Goal: Task Accomplishment & Management: Manage account settings

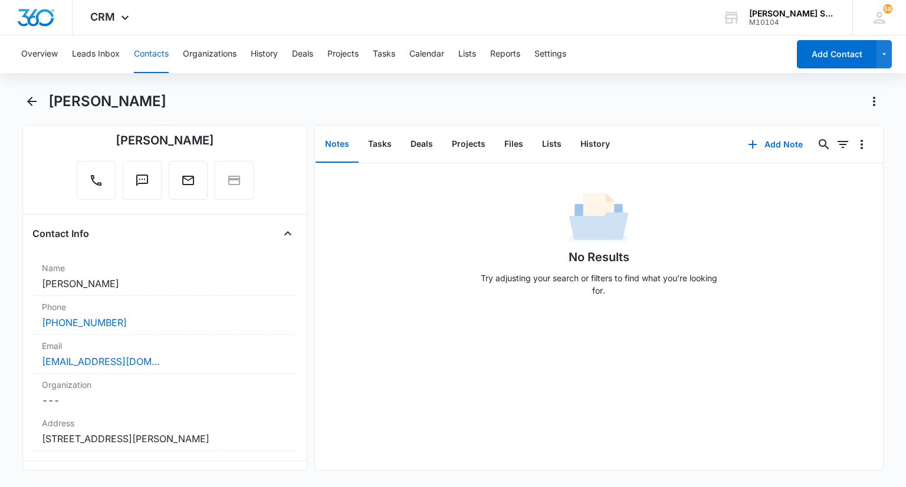
scroll to position [118, 0]
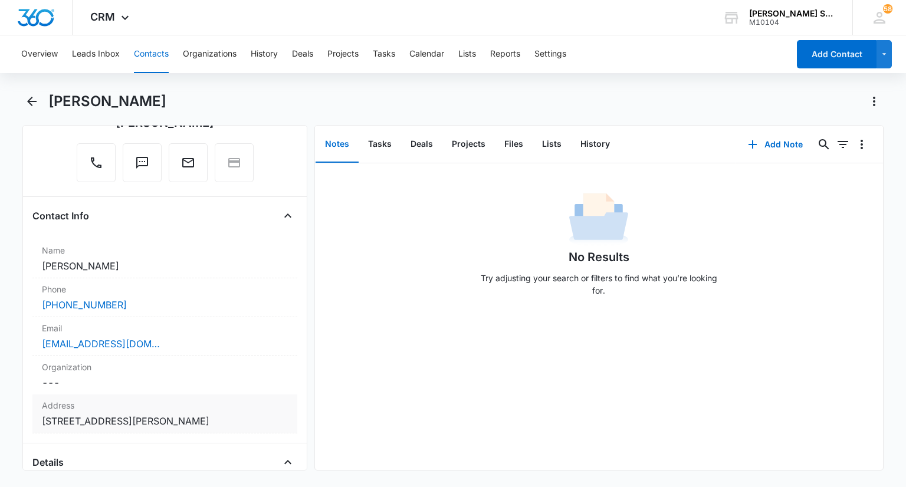
click at [171, 400] on label "Address" at bounding box center [165, 406] width 246 height 12
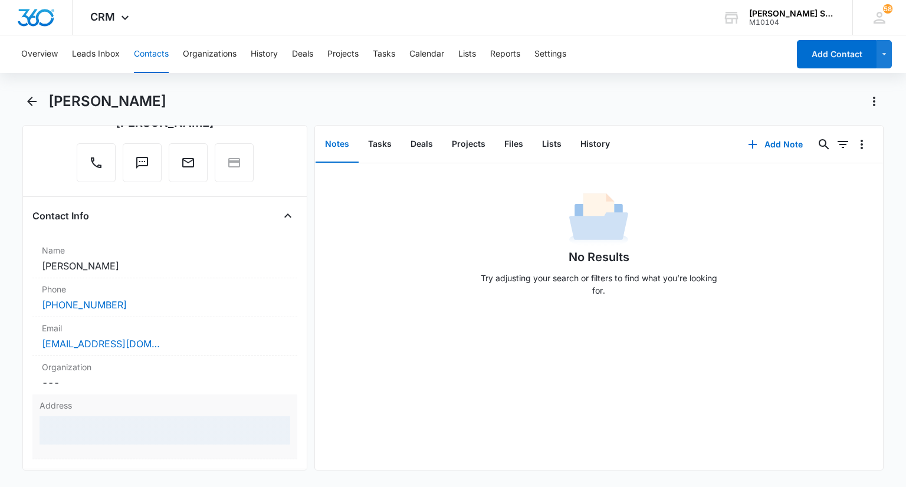
scroll to position [236, 0]
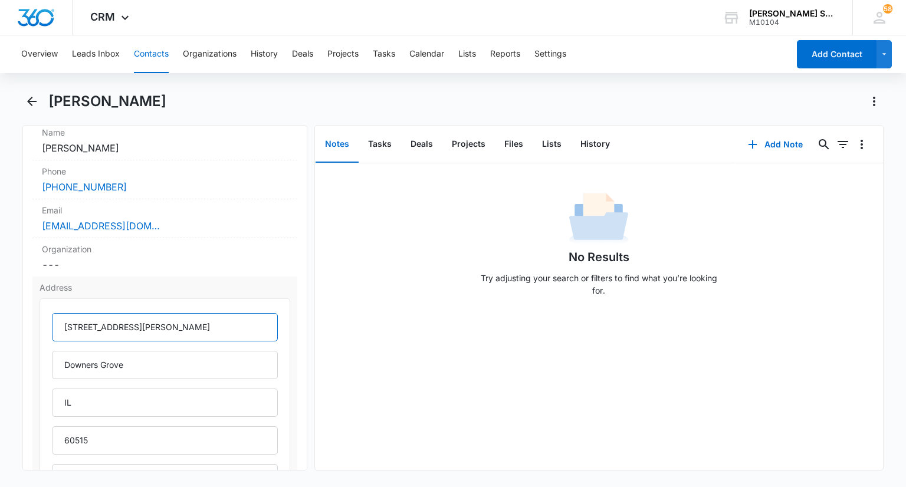
drag, startPoint x: 189, startPoint y: 324, endPoint x: 61, endPoint y: 308, distance: 128.5
click at [60, 306] on div "[STREET_ADDRESS][PERSON_NAME]" at bounding box center [165, 401] width 250 height 204
click at [86, 326] on input "[STREET_ADDRESS][PERSON_NAME]" at bounding box center [164, 327] width 225 height 28
click at [85, 329] on input "[STREET_ADDRESS][PERSON_NAME]" at bounding box center [164, 327] width 225 height 28
drag, startPoint x: 171, startPoint y: 325, endPoint x: 88, endPoint y: 323, distance: 82.6
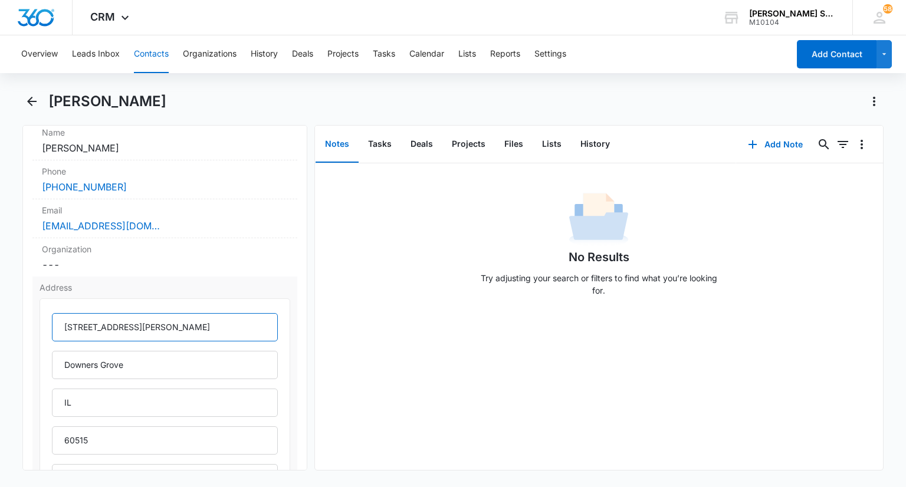
click at [88, 323] on input "[STREET_ADDRESS][PERSON_NAME]" at bounding box center [164, 327] width 225 height 28
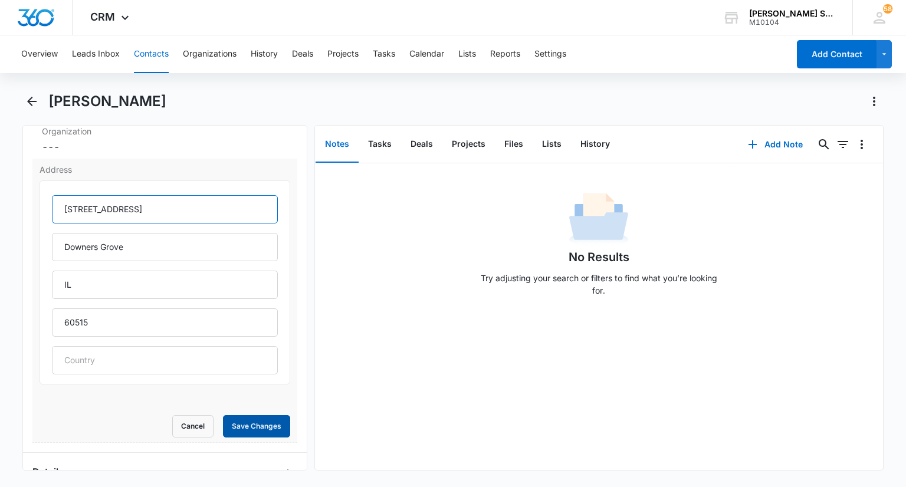
type input "[STREET_ADDRESS]"
click at [235, 425] on button "Save Changes" at bounding box center [256, 426] width 67 height 22
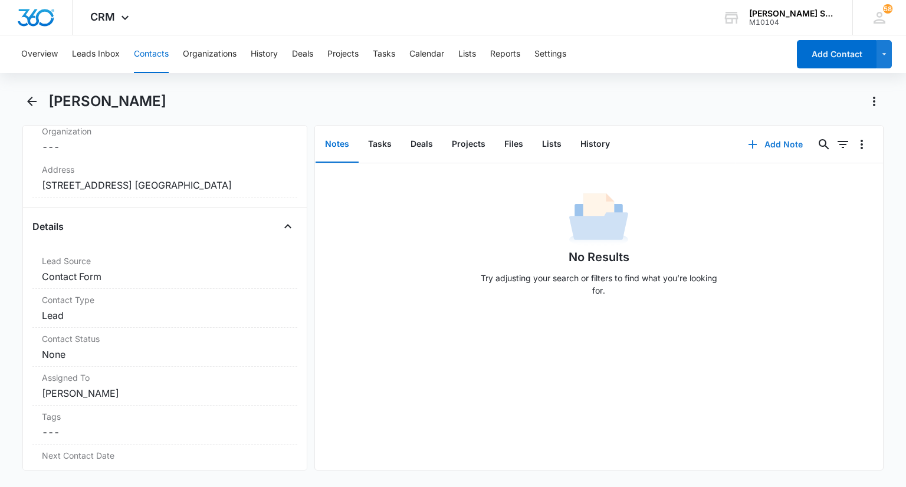
click at [762, 145] on button "Add Note" at bounding box center [776, 144] width 78 height 28
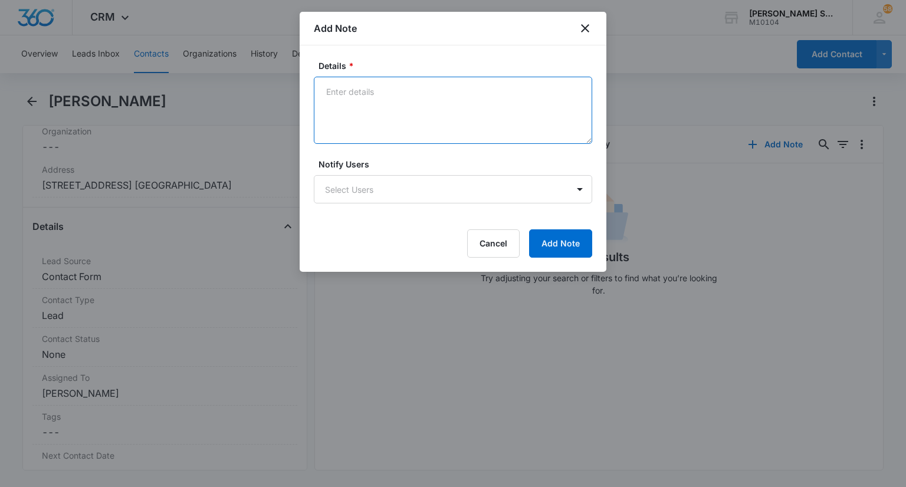
click at [426, 109] on textarea "Details *" at bounding box center [453, 110] width 279 height 67
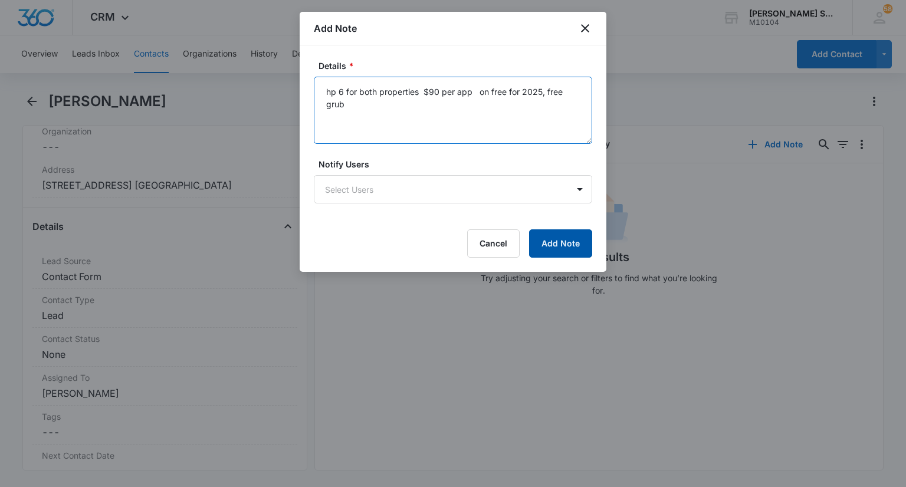
type textarea "hp 6 for both properties $90 per app on free for 2025, free grub"
click at [579, 246] on button "Add Note" at bounding box center [560, 244] width 63 height 28
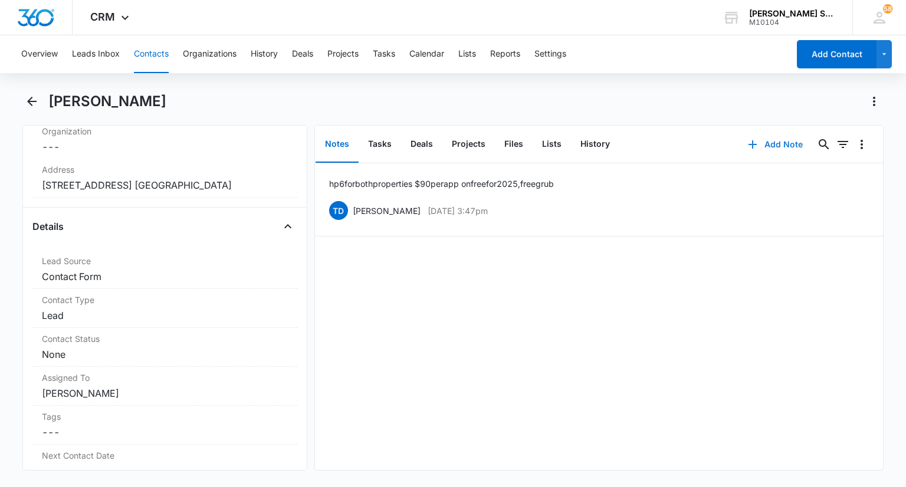
click at [771, 143] on button "Add Note" at bounding box center [776, 144] width 78 height 28
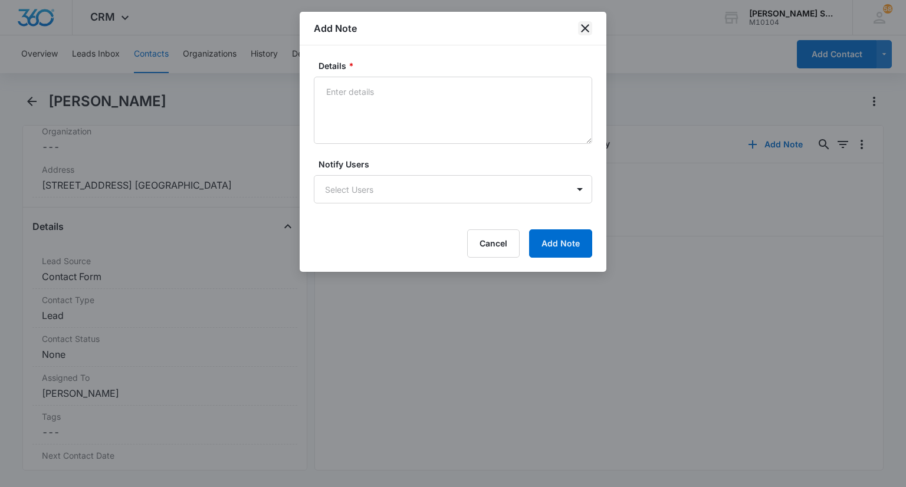
drag, startPoint x: 591, startPoint y: 24, endPoint x: 588, endPoint y: 33, distance: 9.2
click at [590, 24] on icon "close" at bounding box center [585, 28] width 14 height 14
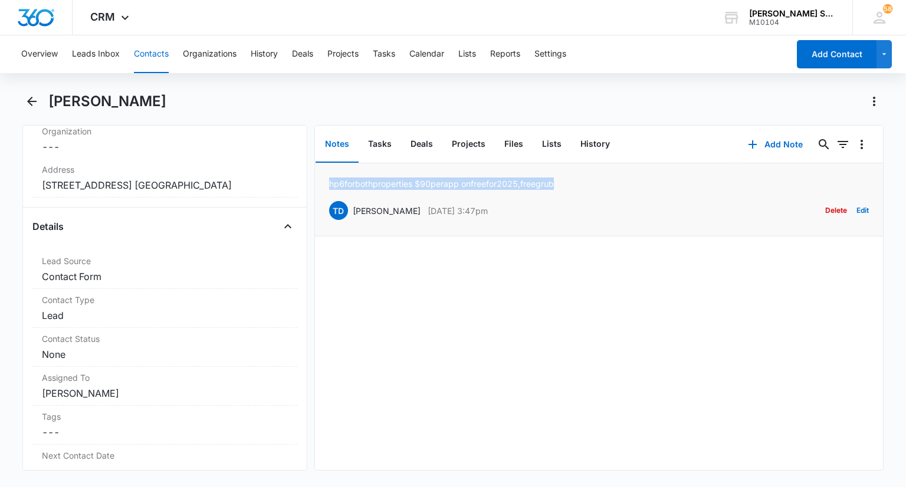
drag, startPoint x: 584, startPoint y: 185, endPoint x: 333, endPoint y: 186, distance: 250.2
click at [329, 186] on div "hp 6 for both properties $90 per app on free for 2025, free grub TD [PERSON_NAM…" at bounding box center [599, 200] width 540 height 44
copy p "hp 6 for both properties $90 per app on free for 2025, free grub"
click at [774, 145] on button "Add Note" at bounding box center [776, 144] width 78 height 28
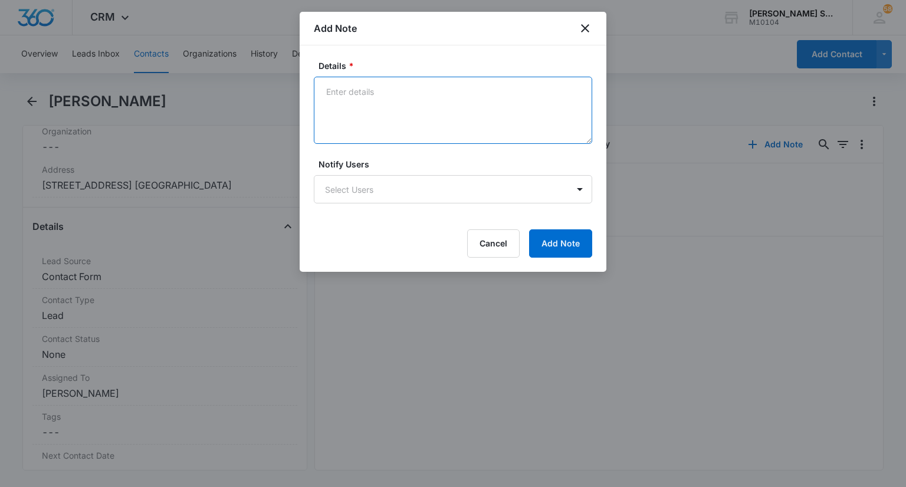
click at [403, 103] on textarea "Details *" at bounding box center [453, 110] width 279 height 67
paste textarea "hp 6 for both properties $90 per app on free for 2025, free grub"
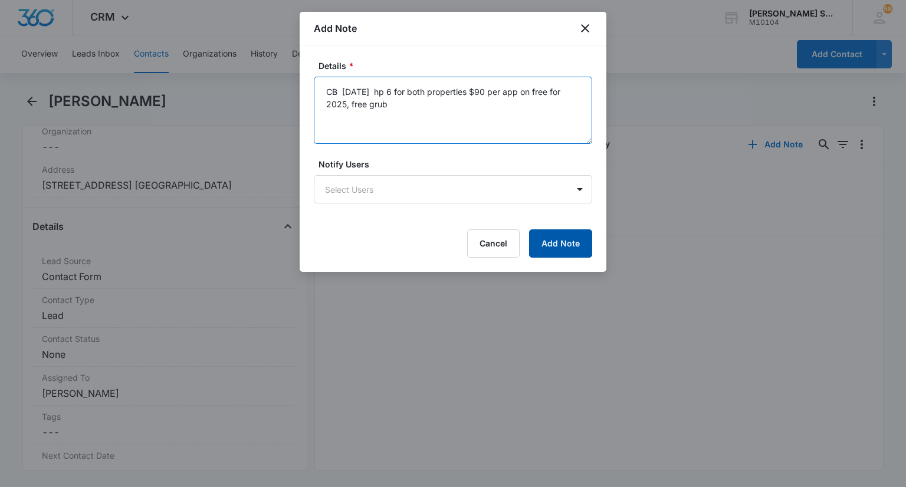
type textarea "CB [DATE] hp 6 for both properties $90 per app on free for 2025, free grub"
click at [554, 237] on button "Add Note" at bounding box center [560, 244] width 63 height 28
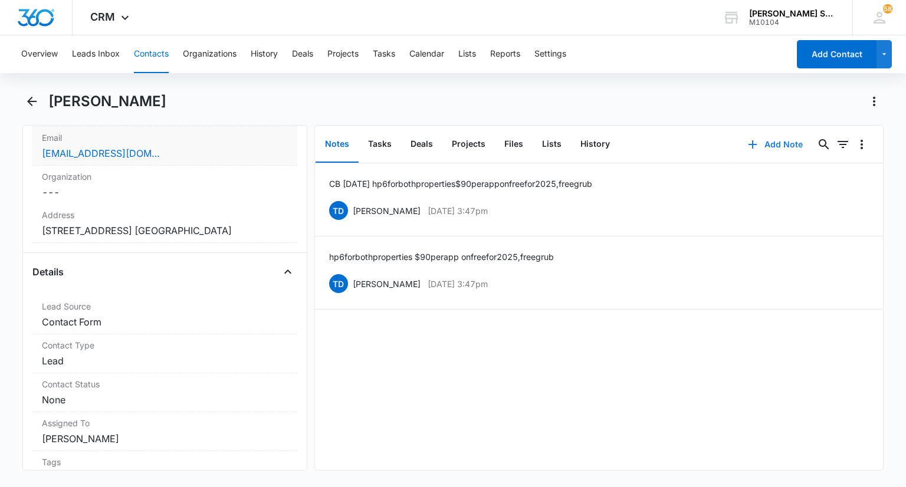
scroll to position [236, 0]
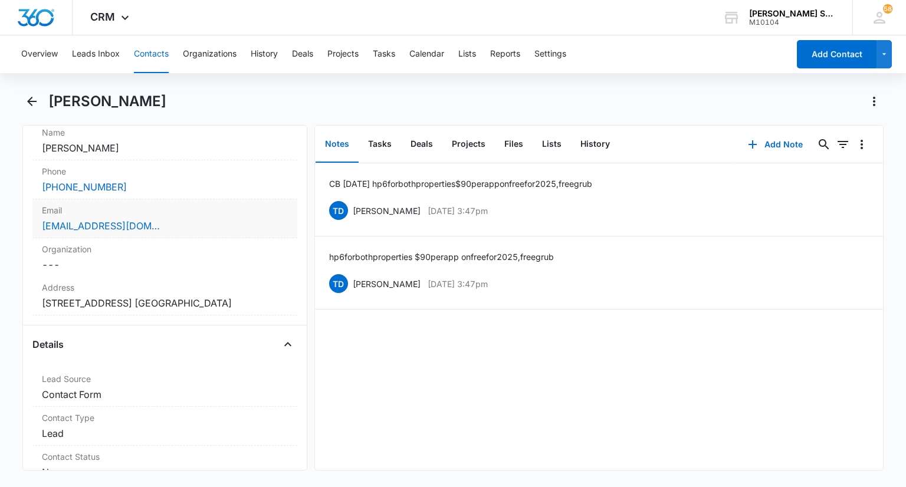
click at [143, 214] on label "Email" at bounding box center [165, 210] width 246 height 12
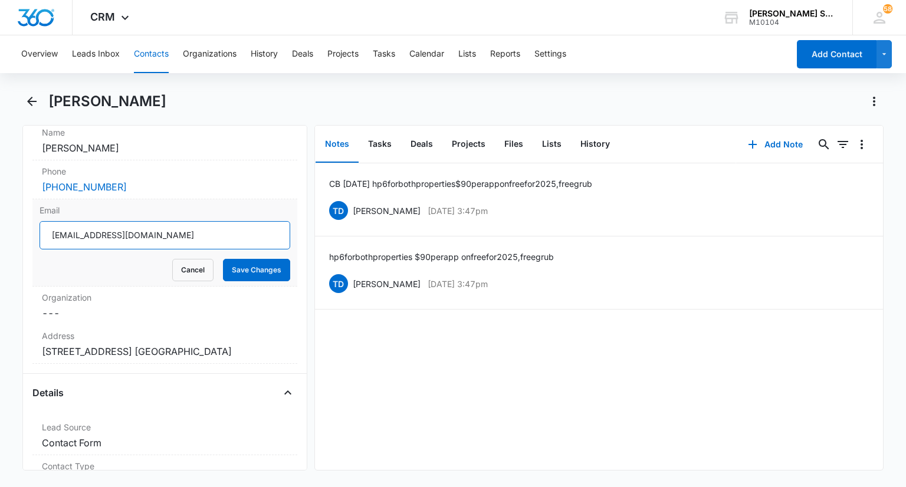
drag, startPoint x: 135, startPoint y: 238, endPoint x: 50, endPoint y: 232, distance: 85.2
click at [48, 232] on input "[EMAIL_ADDRESS][DOMAIN_NAME]" at bounding box center [165, 235] width 250 height 28
click at [139, 233] on input "[EMAIL_ADDRESS][DOMAIN_NAME]" at bounding box center [165, 235] width 250 height 28
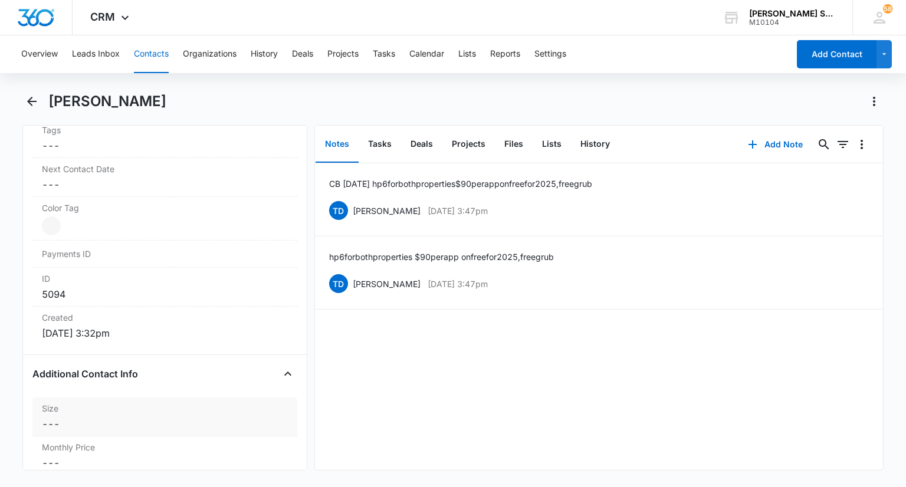
scroll to position [767, 0]
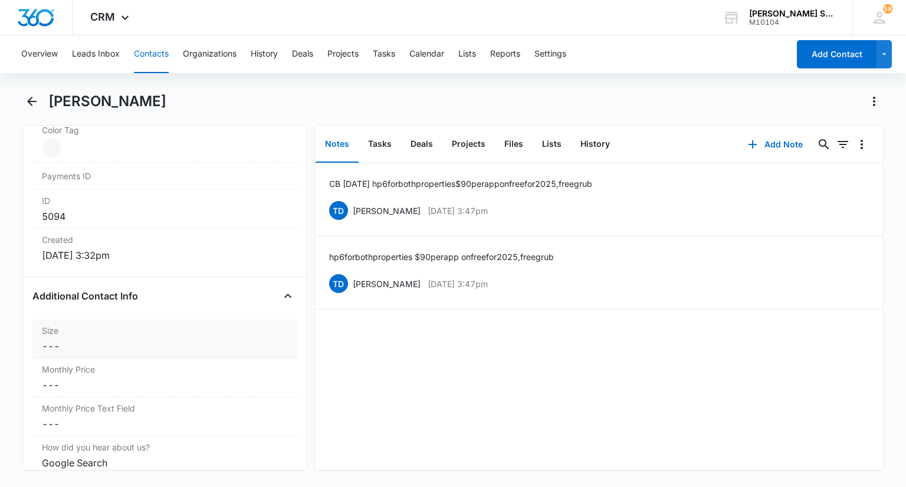
click at [100, 344] on dd "Cancel Save Changes ---" at bounding box center [165, 346] width 246 height 14
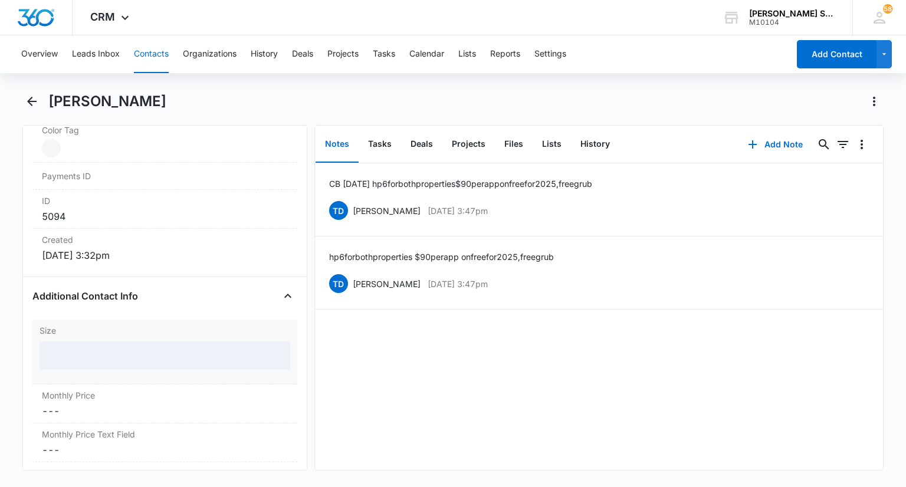
click at [95, 352] on div at bounding box center [165, 356] width 250 height 28
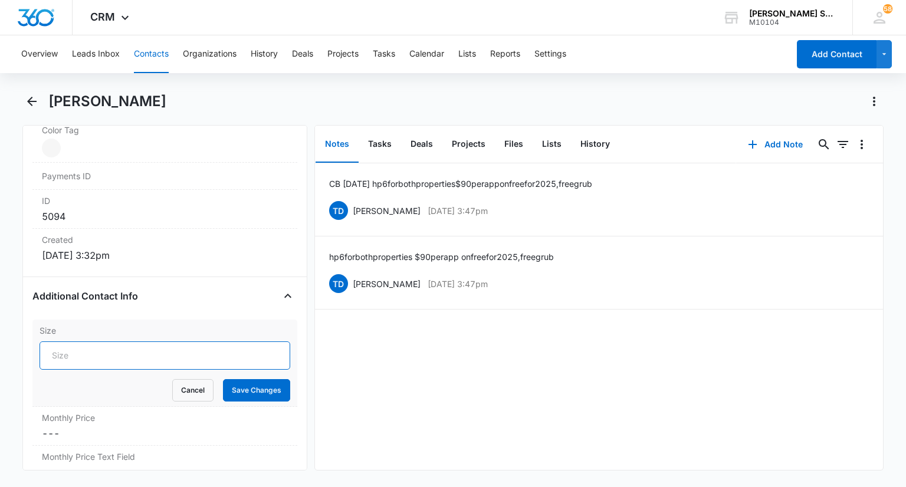
click at [74, 352] on input "Size" at bounding box center [165, 356] width 250 height 28
type input "14"
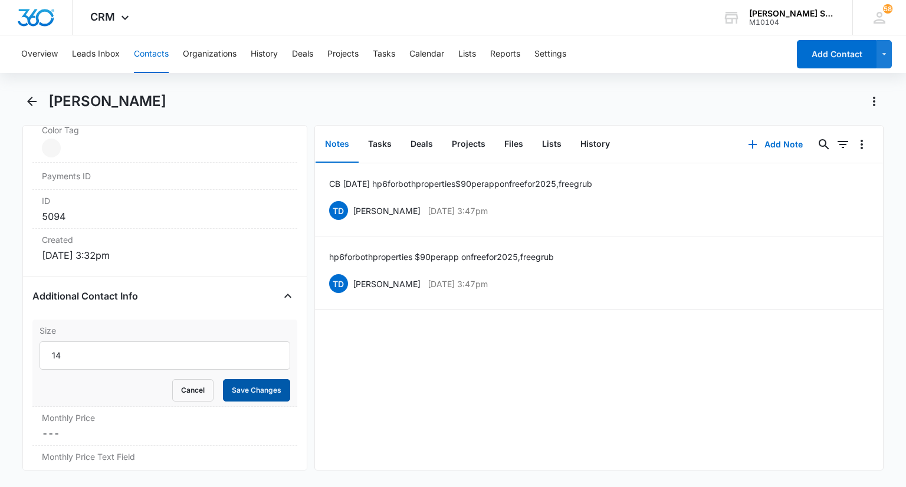
click at [231, 380] on button "Save Changes" at bounding box center [256, 390] width 67 height 22
click at [84, 422] on div "Monthly Price Cancel Save Changes ---" at bounding box center [164, 426] width 264 height 39
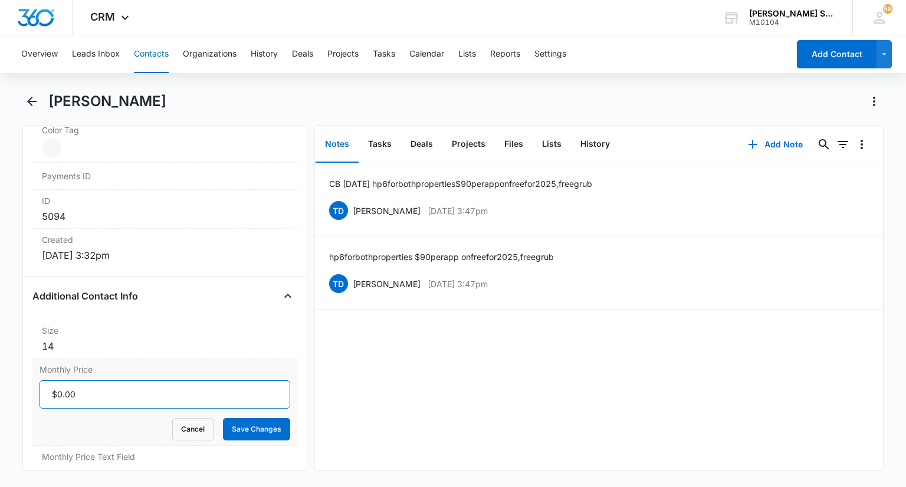
click at [73, 391] on input "Monthly Price" at bounding box center [165, 395] width 250 height 28
type input "$54.00"
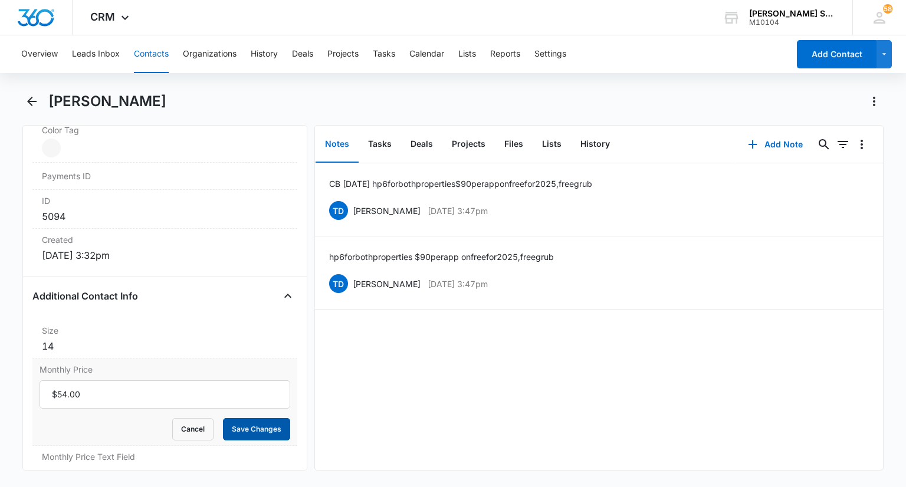
click at [267, 428] on button "Save Changes" at bounding box center [256, 429] width 67 height 22
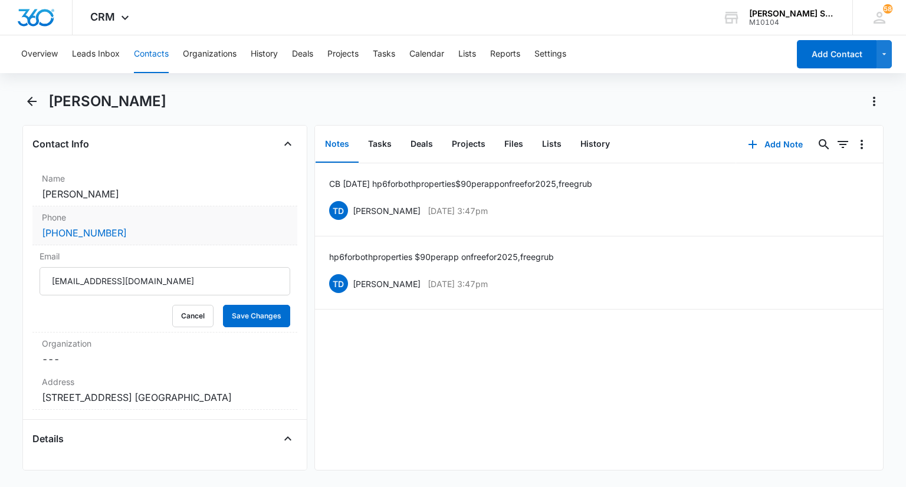
scroll to position [177, 0]
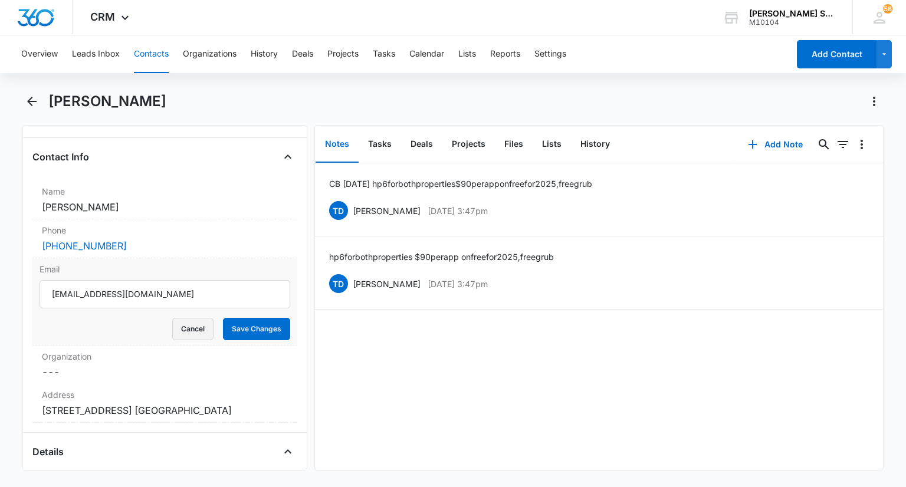
click at [178, 327] on button "Cancel" at bounding box center [192, 329] width 41 height 22
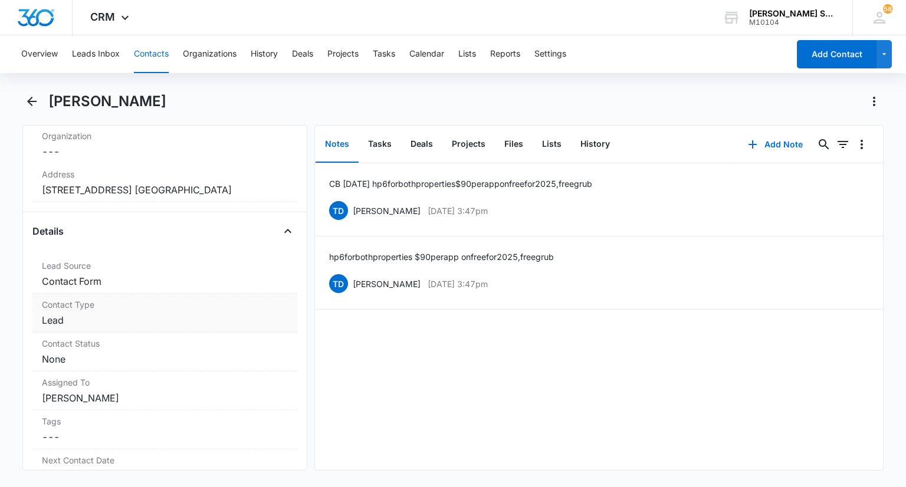
scroll to position [354, 0]
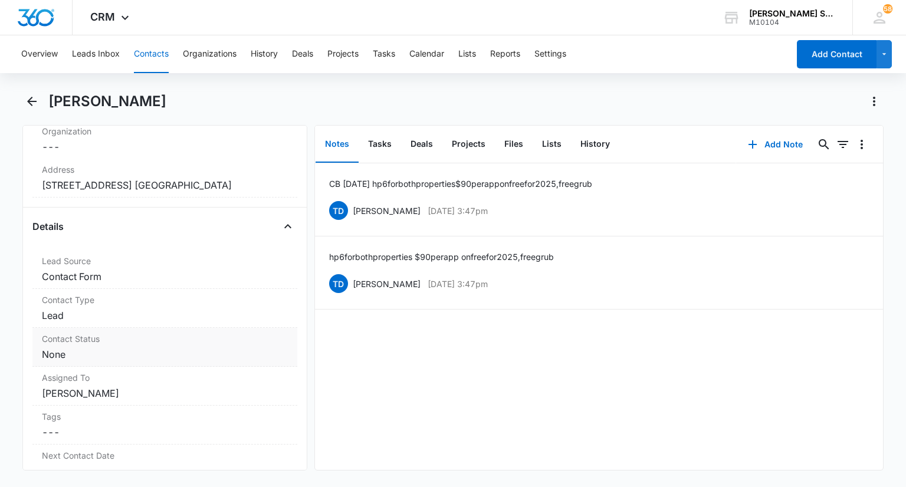
click at [112, 343] on label "Contact Status" at bounding box center [165, 339] width 246 height 12
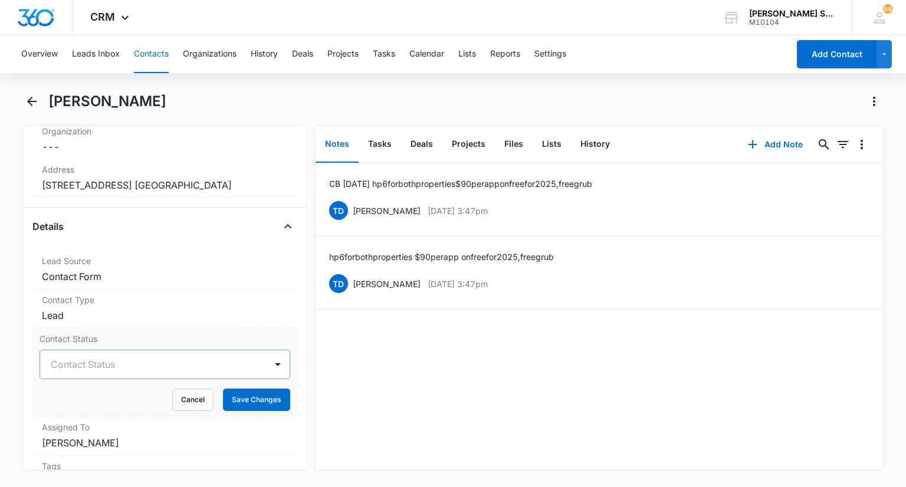
drag, startPoint x: 102, startPoint y: 352, endPoint x: 97, endPoint y: 358, distance: 7.5
click at [97, 358] on div at bounding box center [150, 364] width 199 height 17
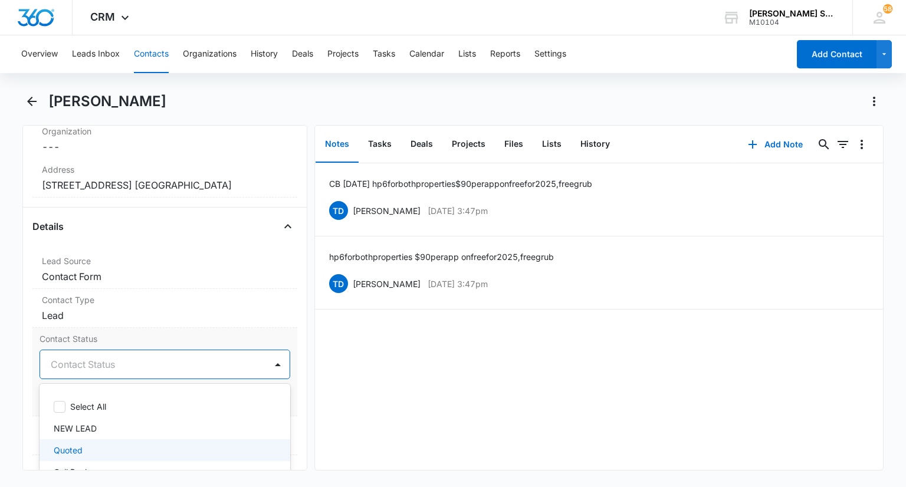
click at [80, 450] on p "Quoted" at bounding box center [68, 450] width 29 height 12
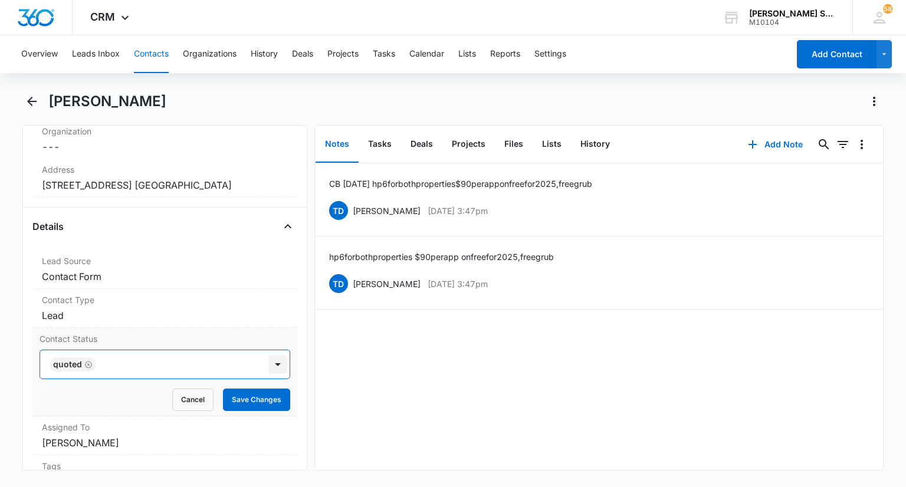
click at [278, 363] on div at bounding box center [278, 364] width 19 height 19
click at [259, 392] on button "Save Changes" at bounding box center [256, 400] width 67 height 22
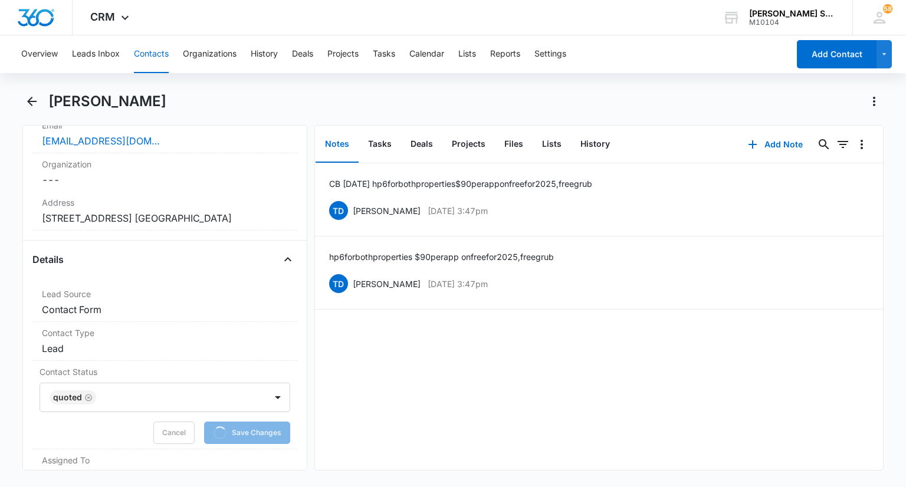
scroll to position [177, 0]
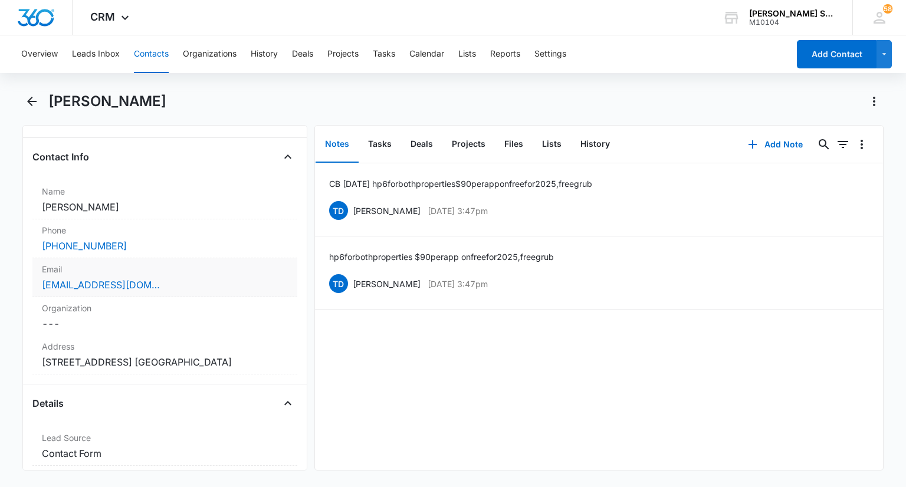
click at [168, 271] on label "Email" at bounding box center [165, 269] width 246 height 12
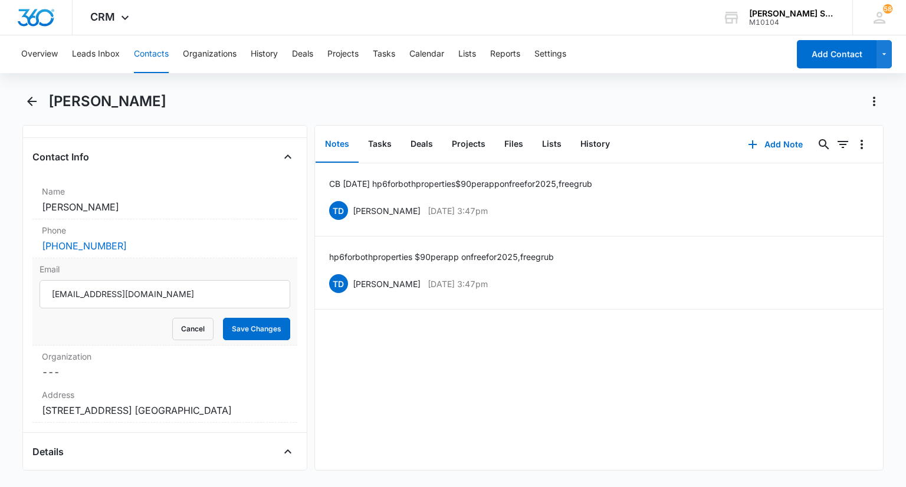
scroll to position [0, 0]
drag, startPoint x: 119, startPoint y: 293, endPoint x: 42, endPoint y: 283, distance: 76.9
click at [42, 283] on input "[EMAIL_ADDRESS][DOMAIN_NAME]" at bounding box center [165, 294] width 250 height 28
click at [172, 325] on button "Cancel" at bounding box center [192, 329] width 41 height 22
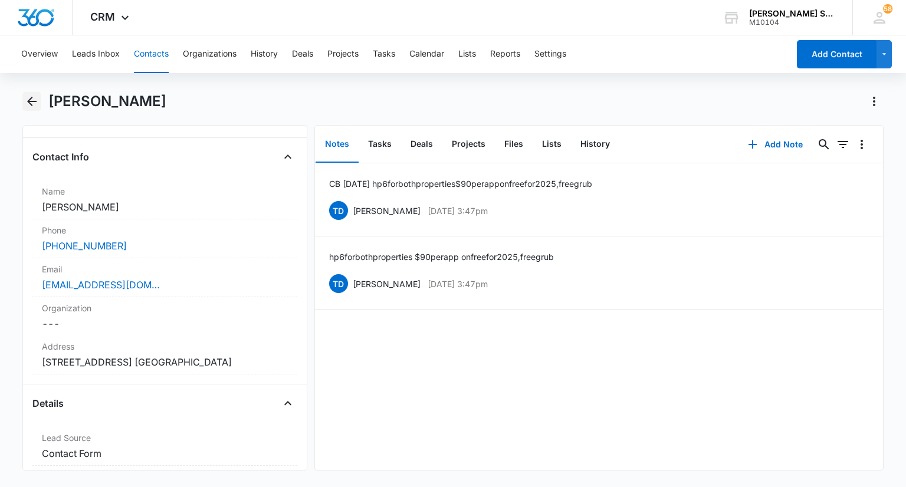
click at [29, 103] on icon "Back" at bounding box center [32, 101] width 14 height 14
